Goal: Complete application form

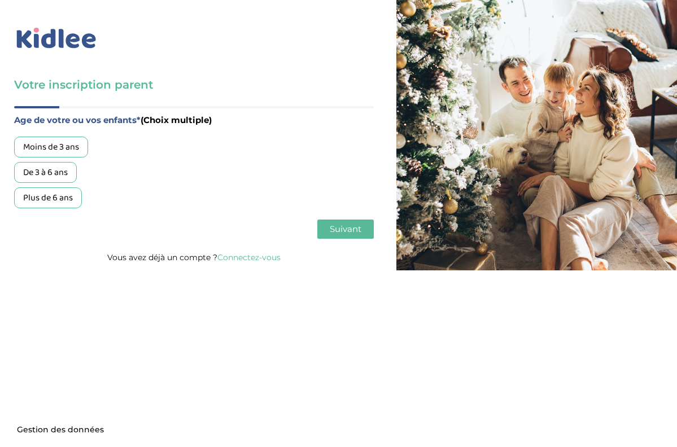
click at [68, 146] on div "Moins de 3 ans" at bounding box center [51, 147] width 74 height 21
click at [341, 227] on span "Suivant" at bounding box center [346, 228] width 32 height 11
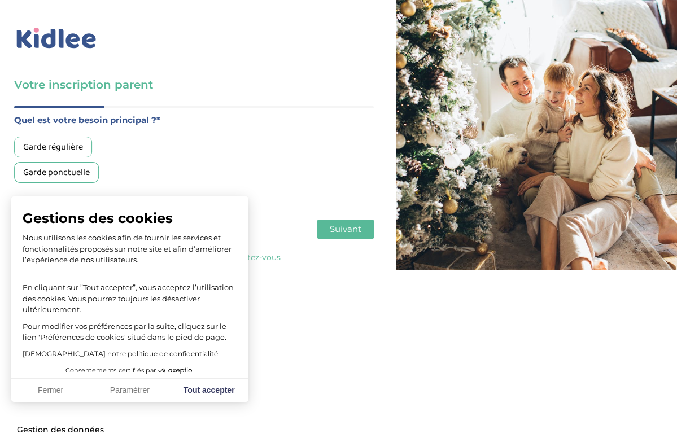
click at [66, 142] on div "Garde régulière" at bounding box center [53, 147] width 78 height 21
click at [340, 226] on span "Suivant" at bounding box center [346, 228] width 32 height 11
click at [199, 385] on button "Tout accepter" at bounding box center [208, 391] width 79 height 24
checkbox input "true"
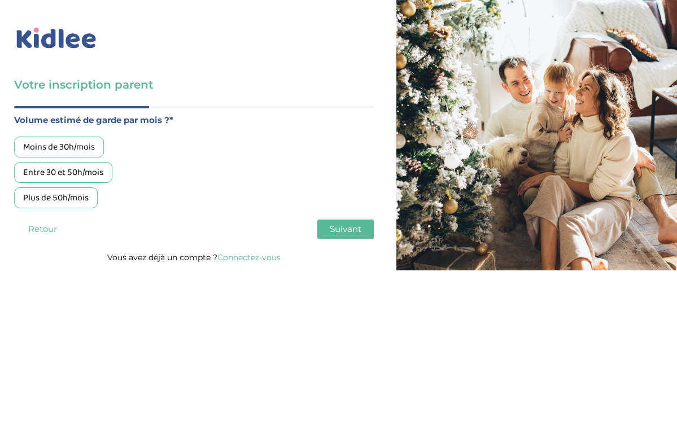
click at [72, 170] on div "Entre 30 et 50h/mois" at bounding box center [63, 172] width 98 height 21
click at [346, 233] on span "Suivant" at bounding box center [346, 228] width 32 height 11
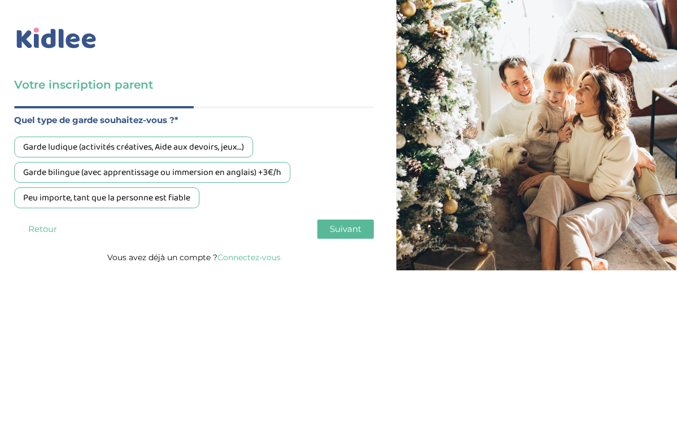
click at [166, 194] on div "Peu importe, tant que la personne est fiable" at bounding box center [106, 197] width 185 height 21
click at [344, 230] on span "Suivant" at bounding box center [346, 228] width 32 height 11
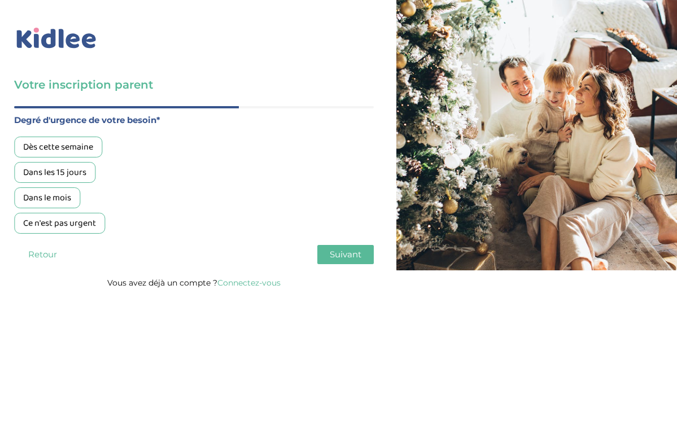
click at [68, 168] on div "Dans les 15 jours" at bounding box center [54, 172] width 81 height 21
click at [334, 248] on button "Suivant" at bounding box center [345, 254] width 56 height 19
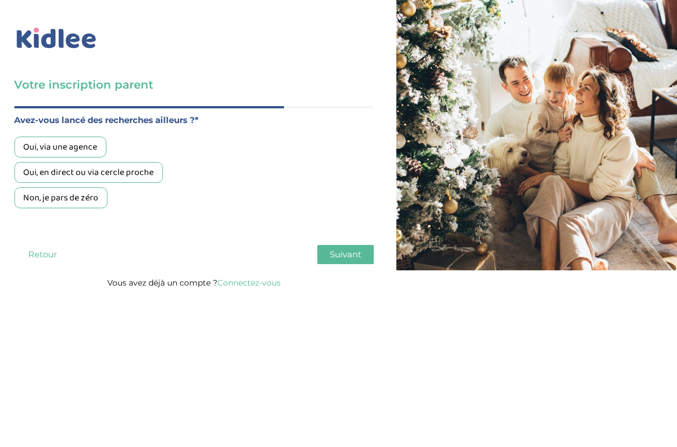
click at [81, 199] on div "Non, je pars de zéro" at bounding box center [60, 197] width 93 height 21
click at [333, 251] on span "Suivant" at bounding box center [346, 254] width 32 height 11
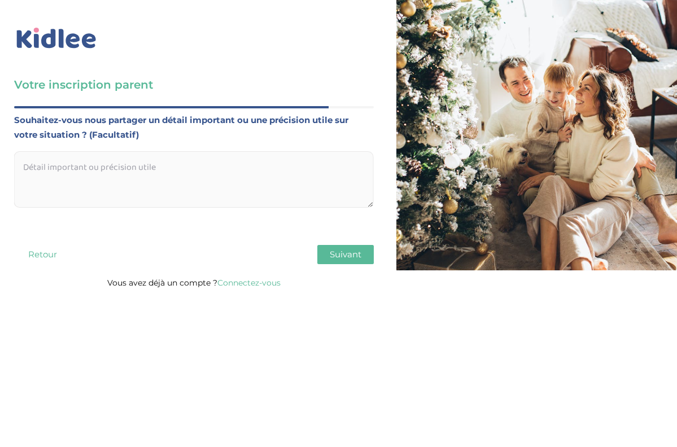
click at [333, 251] on span "Suivant" at bounding box center [346, 254] width 32 height 11
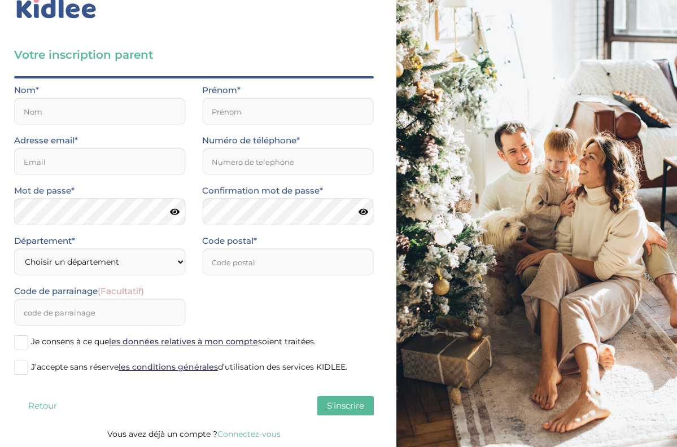
scroll to position [30, 0]
